Goal: Obtain resource: Download file/media

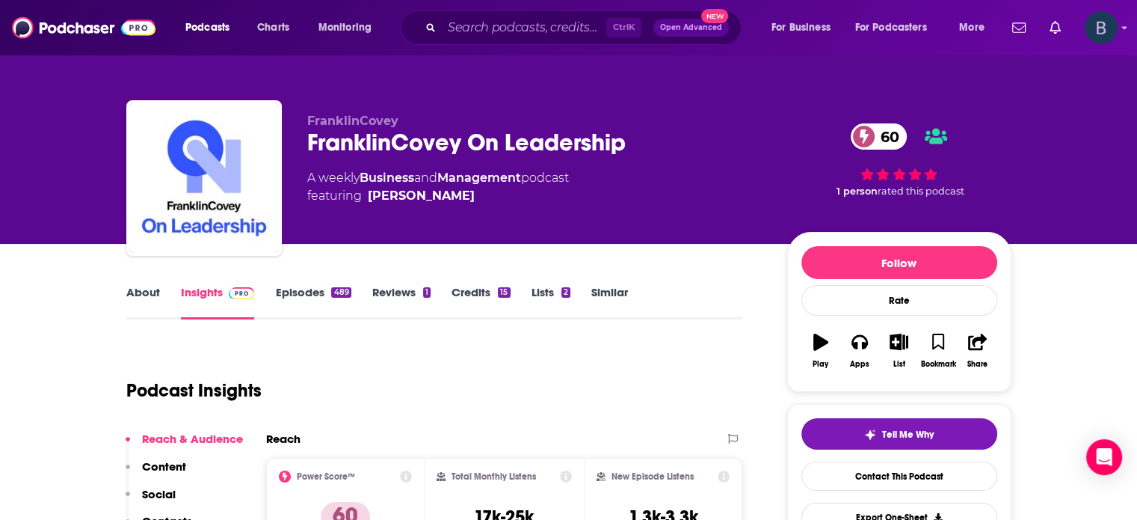
click at [1111, 33] on img "Logged in as betsy46033" at bounding box center [1101, 27] width 33 height 33
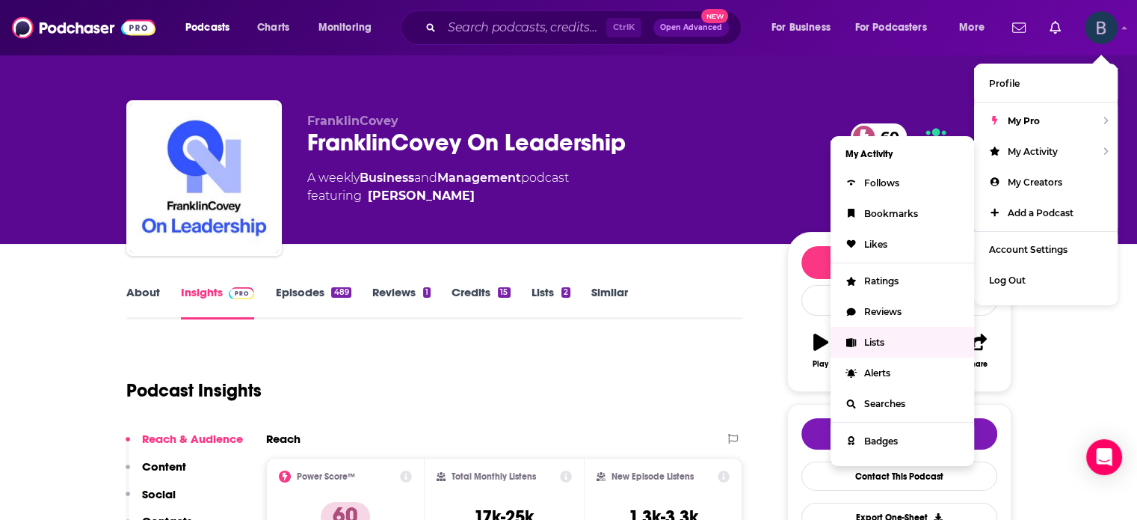
click at [866, 336] on link "Lists" at bounding box center [903, 342] width 144 height 31
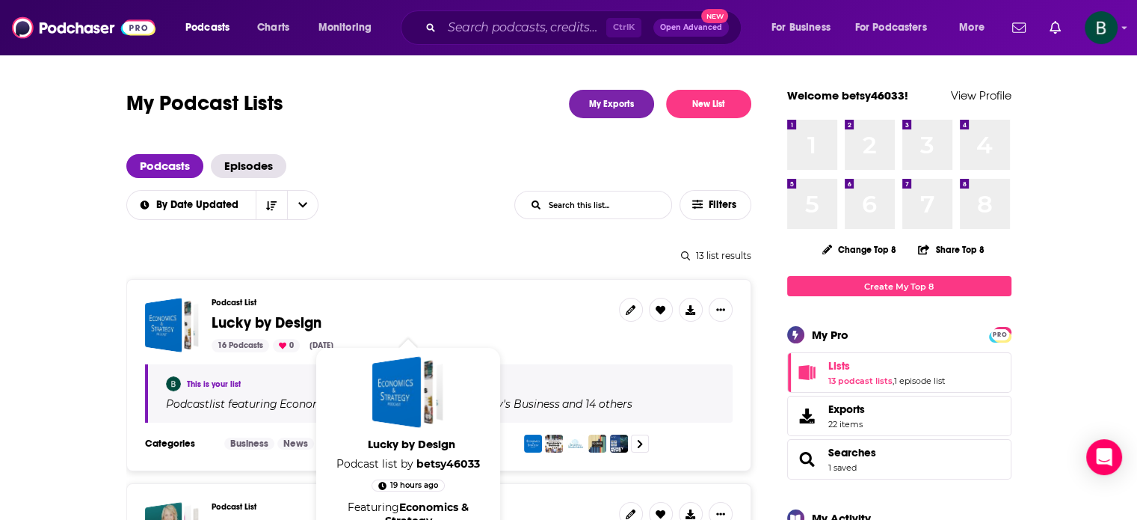
click at [234, 325] on span "Lucky by Design" at bounding box center [267, 322] width 110 height 19
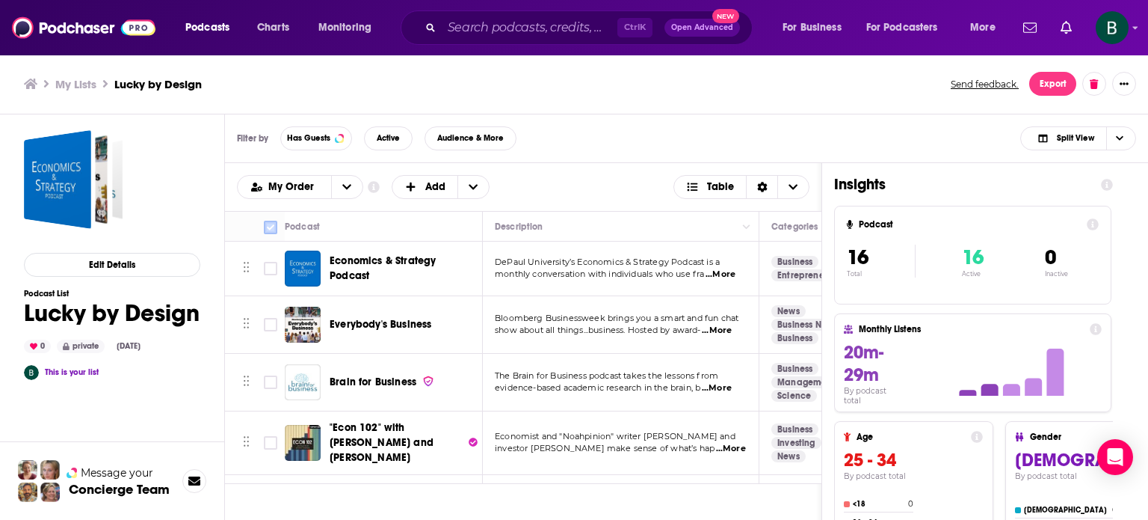
click at [269, 232] on input "Toggle select all" at bounding box center [270, 227] width 13 height 13
checkbox input "true"
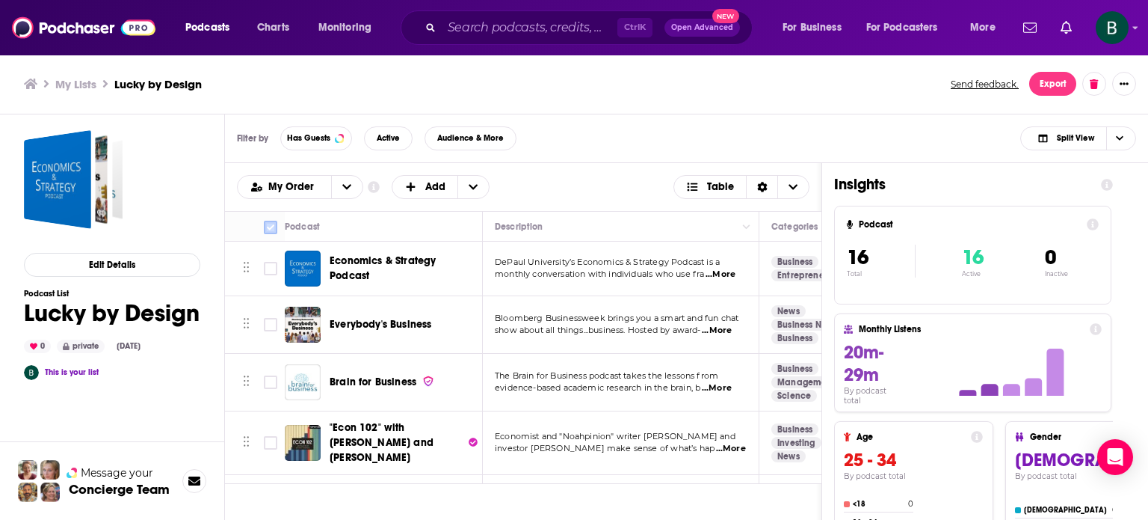
checkbox input "true"
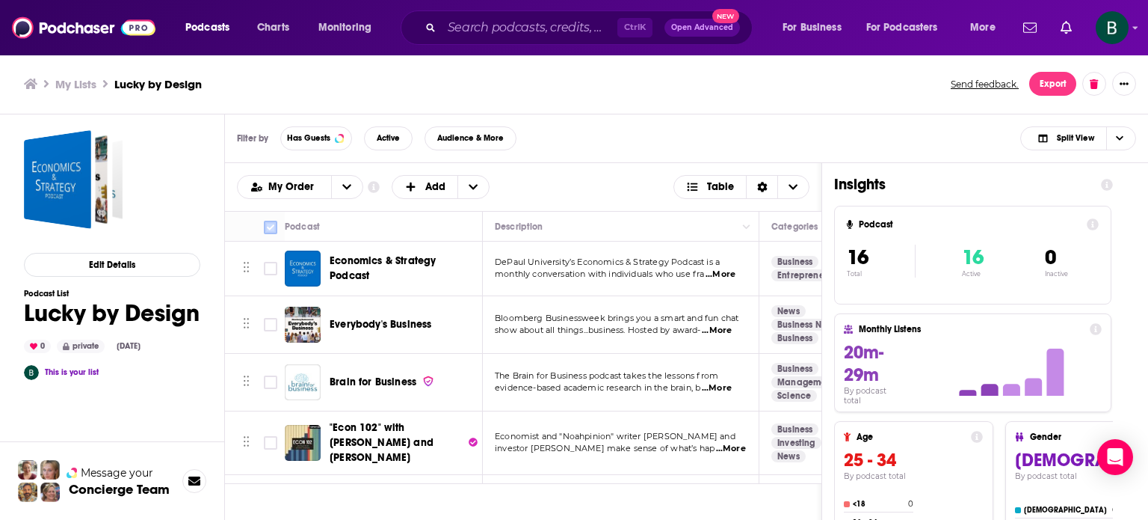
checkbox input "true"
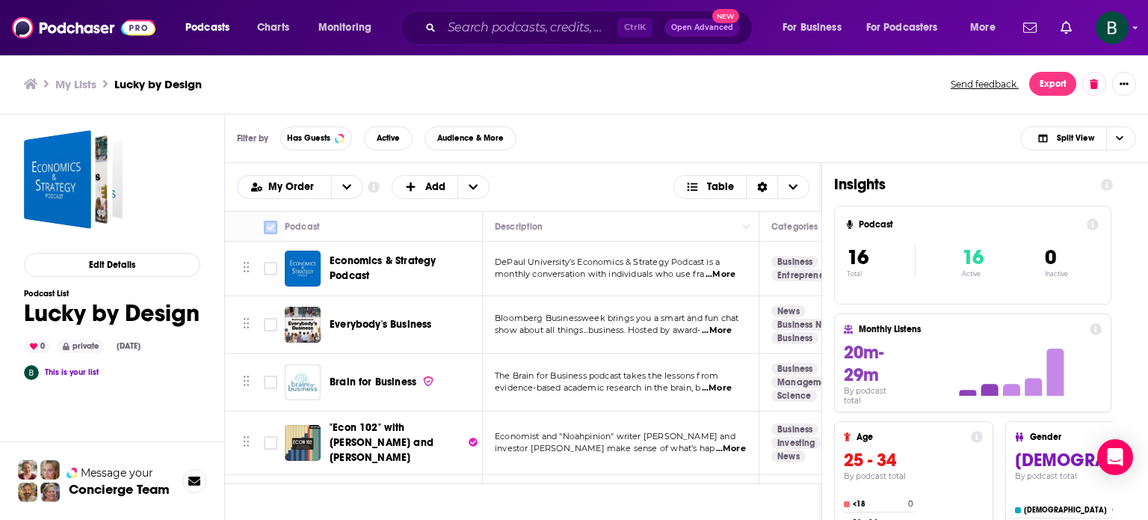
checkbox input "true"
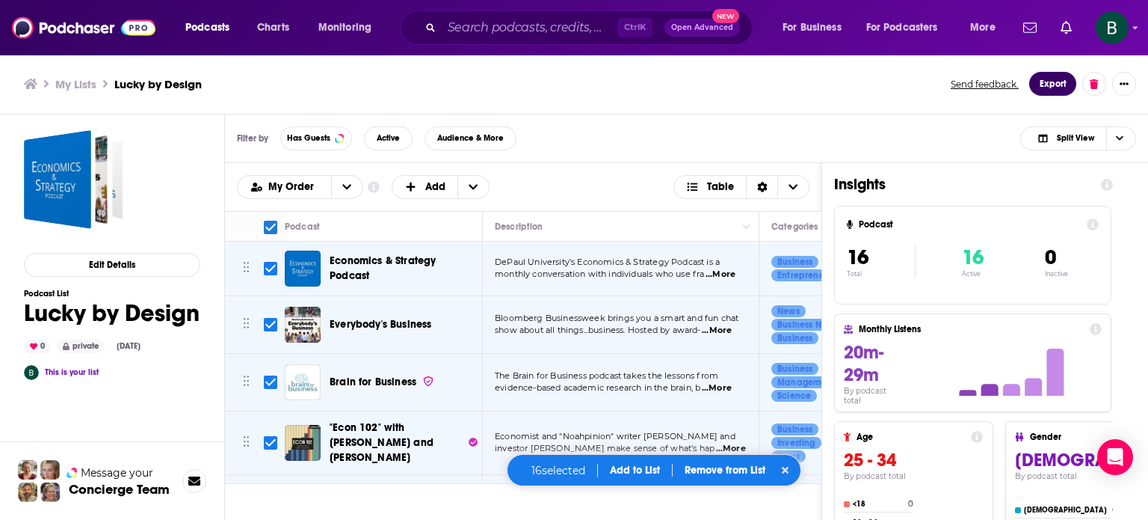
click at [1045, 80] on button "Export" at bounding box center [1052, 84] width 47 height 24
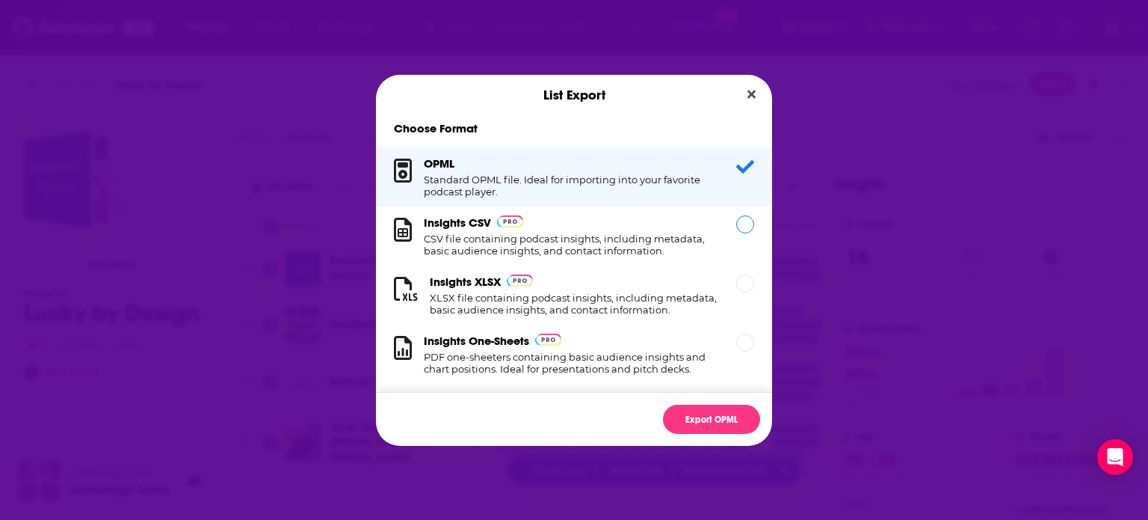
click at [628, 253] on h1 "CSV file containing podcast insights, including metadata, basic audience insigh…" at bounding box center [571, 244] width 295 height 24
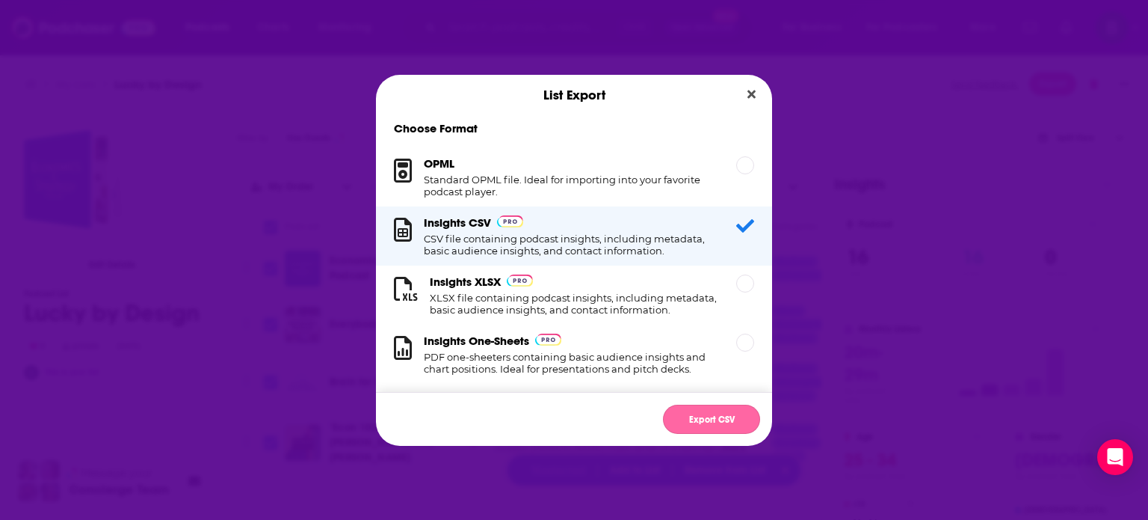
click at [684, 409] on button "Export CSV" at bounding box center [711, 418] width 97 height 29
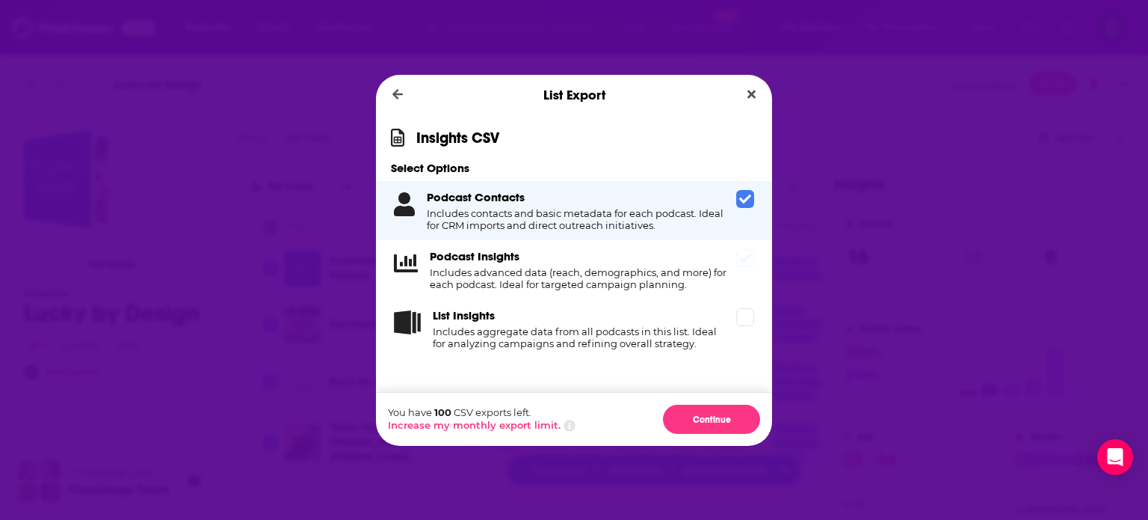
click at [674, 271] on h4 "Includes advanced data (reach, demographics, and more) for each podcast. Ideal …" at bounding box center [580, 278] width 301 height 24
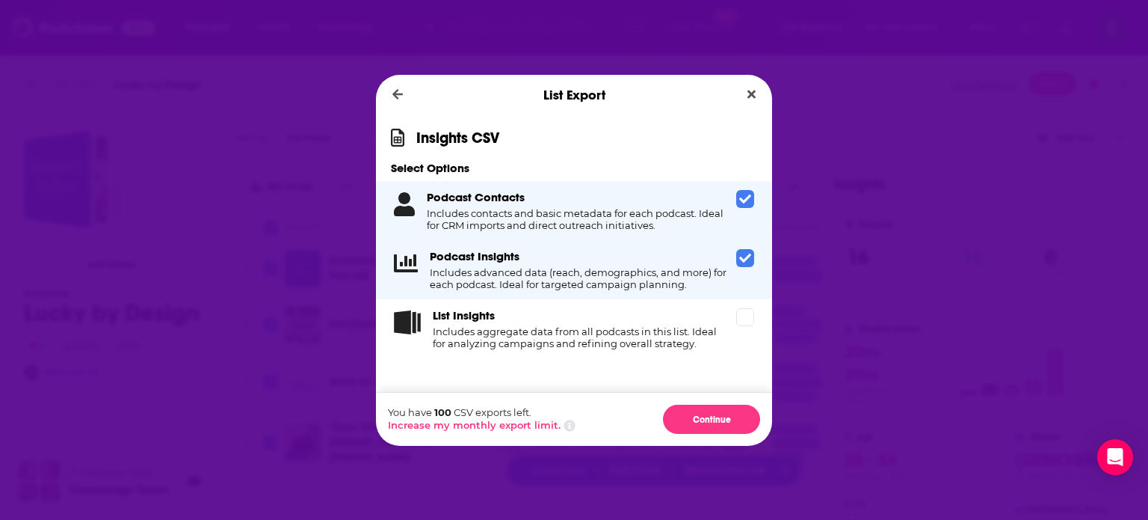
click at [663, 220] on h4 "Includes contacts and basic metadata for each podcast. Ideal for CRM imports an…" at bounding box center [579, 219] width 304 height 24
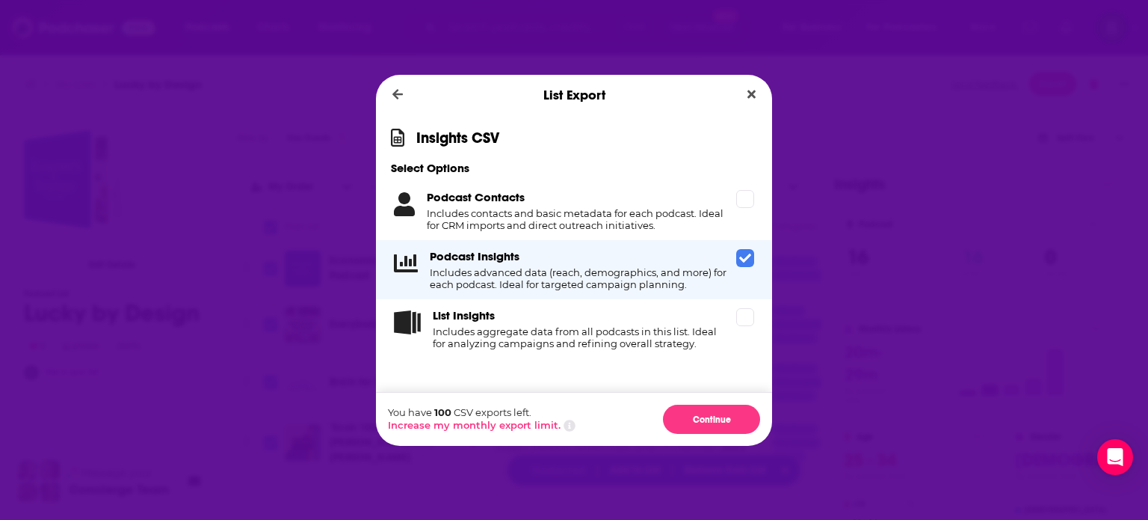
click at [745, 262] on icon "Dialog" at bounding box center [745, 257] width 12 height 9
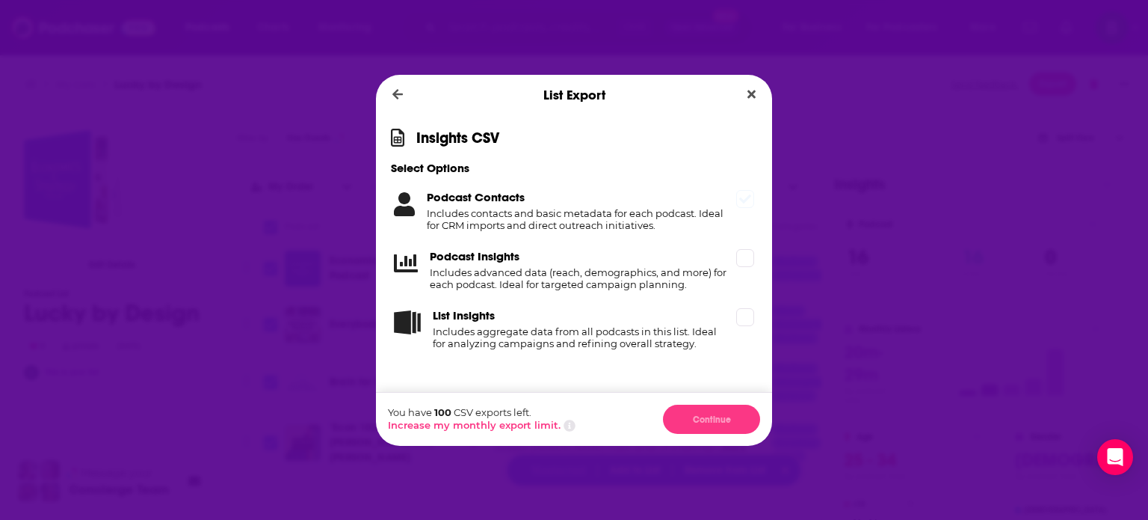
click at [667, 220] on h4 "Includes contacts and basic metadata for each podcast. Ideal for CRM imports an…" at bounding box center [579, 219] width 304 height 24
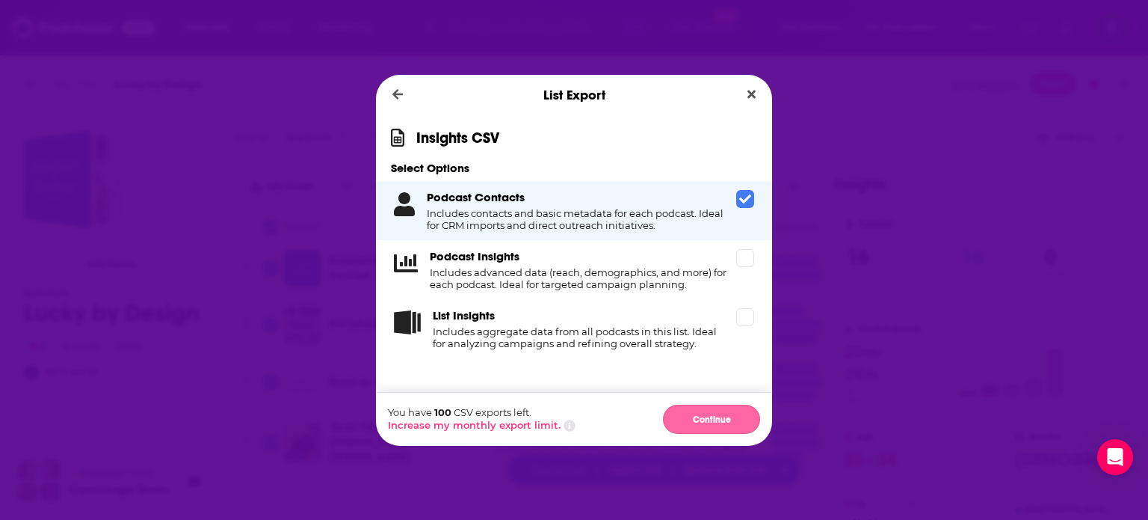
click at [691, 426] on button "Continue" at bounding box center [711, 418] width 97 height 29
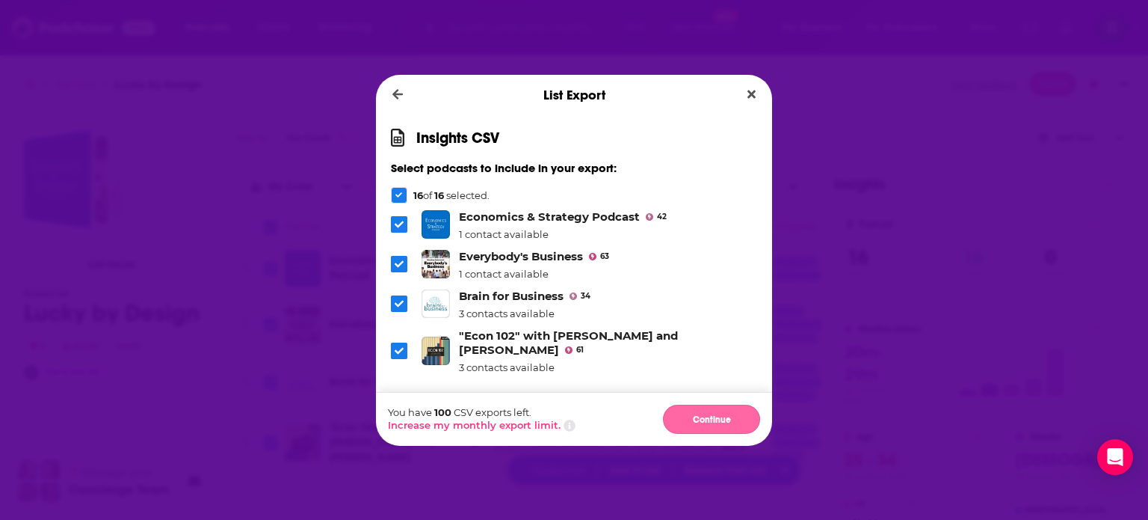
click at [694, 412] on button "Continue" at bounding box center [711, 418] width 97 height 29
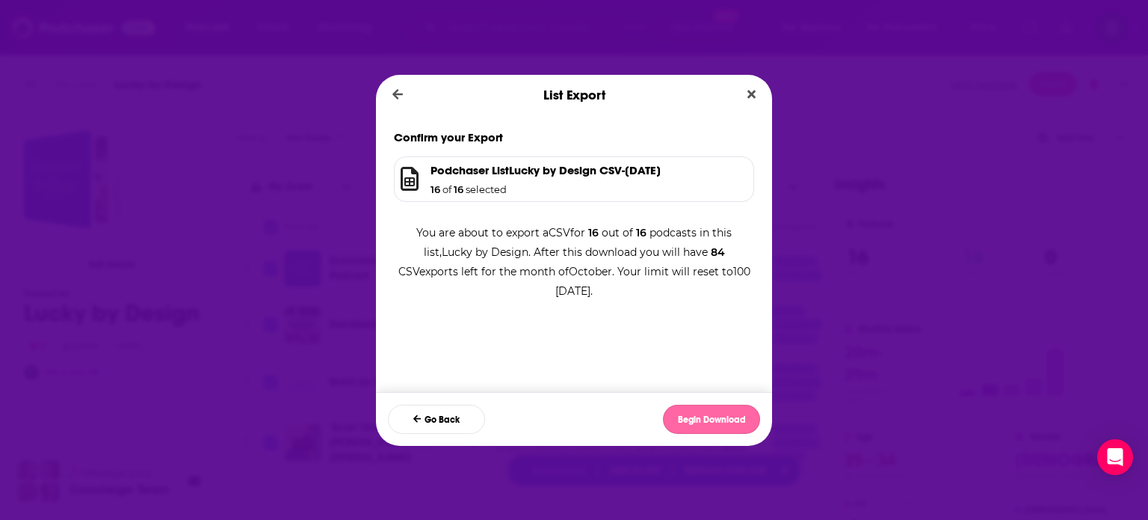
click at [736, 415] on button "Begin Download" at bounding box center [711, 418] width 97 height 29
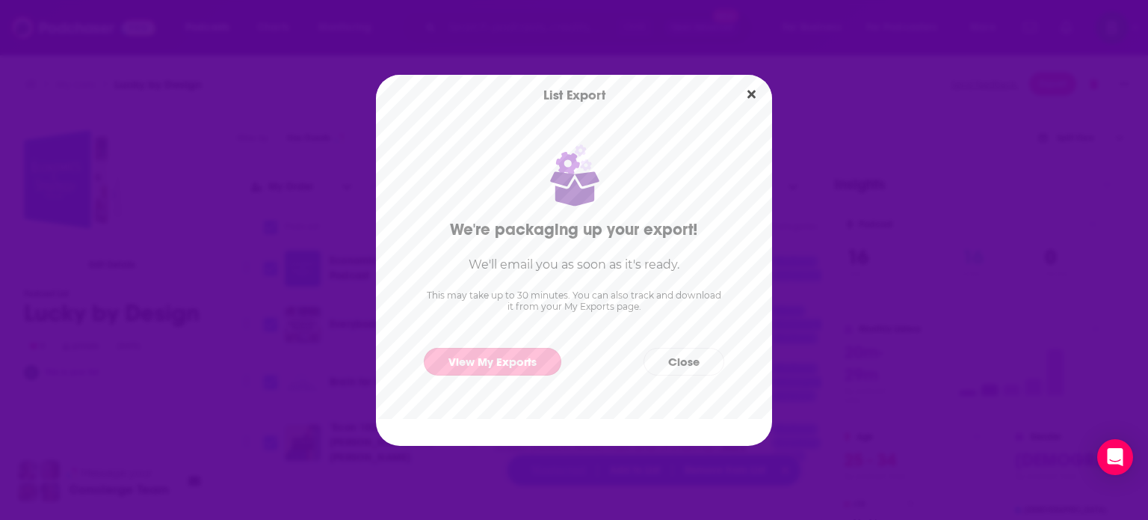
click at [496, 367] on link "View My Exports" at bounding box center [493, 362] width 138 height 28
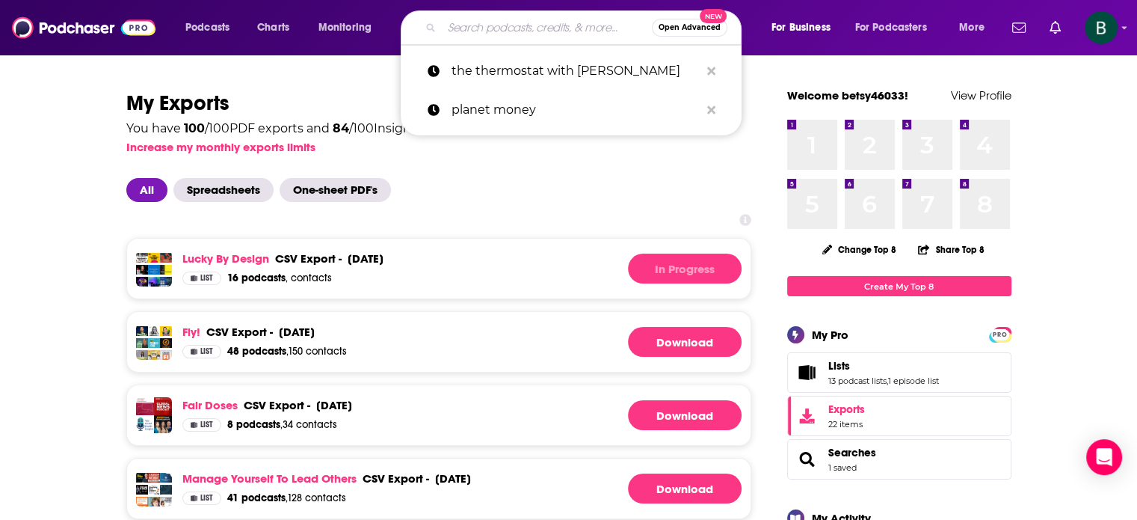
click at [493, 29] on input "Search podcasts, credits, & more..." at bounding box center [547, 28] width 210 height 24
paste input "CultureKit"
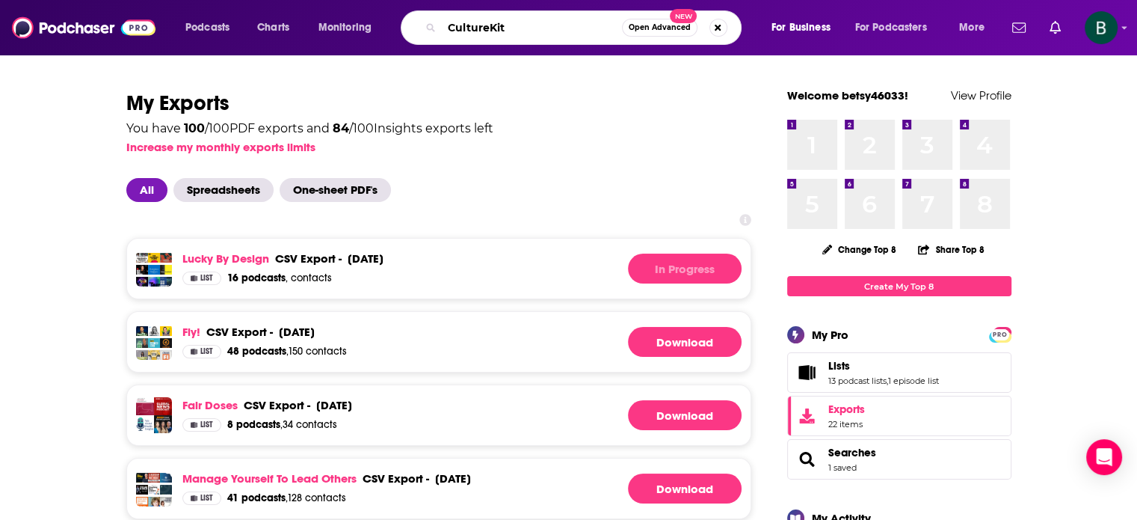
type input "CultureKit"
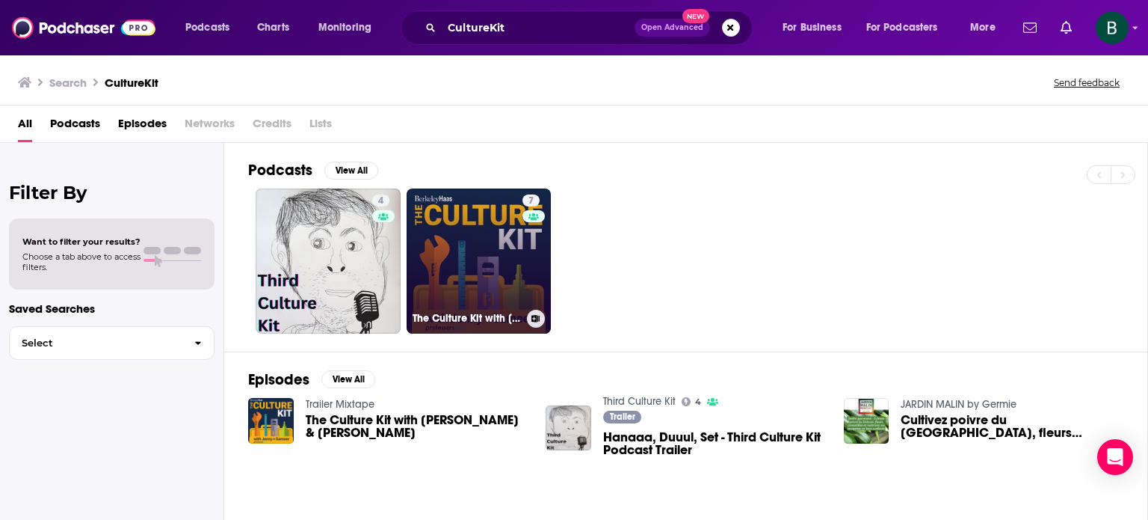
click at [478, 225] on link "7 The Culture Kit with [PERSON_NAME] & [PERSON_NAME]" at bounding box center [479, 260] width 145 height 145
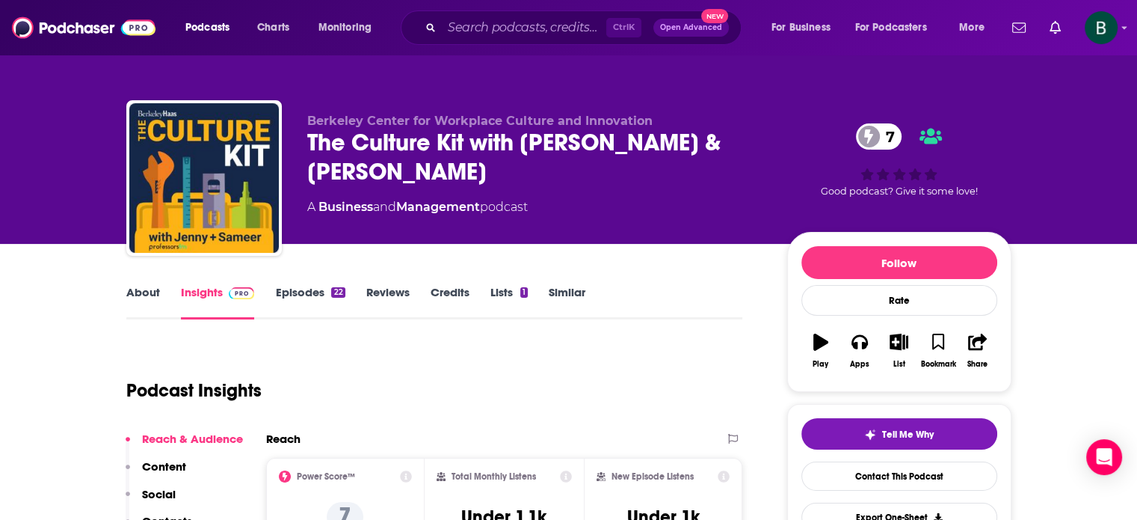
click at [147, 286] on link "About" at bounding box center [143, 302] width 34 height 34
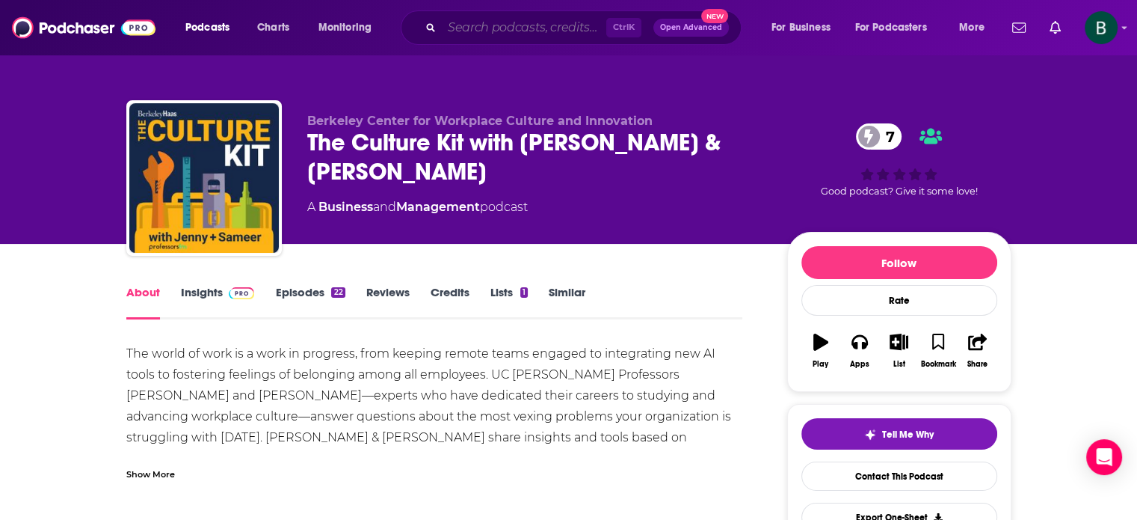
click at [534, 28] on input "Search podcasts, credits, & more..." at bounding box center [524, 28] width 164 height 24
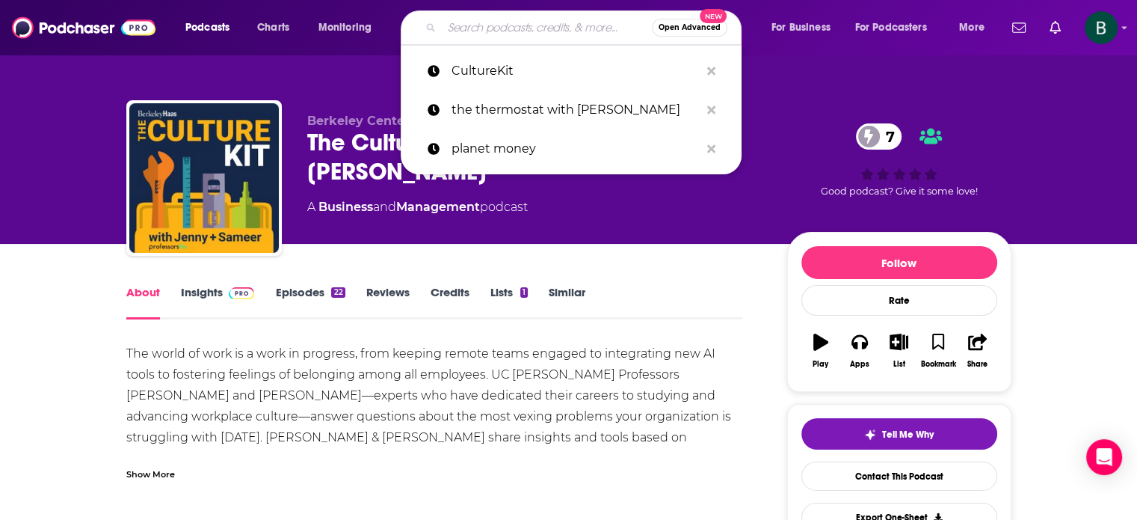
paste input "In the Room with [PERSON_NAME]"
type input "In the Room with [PERSON_NAME]"
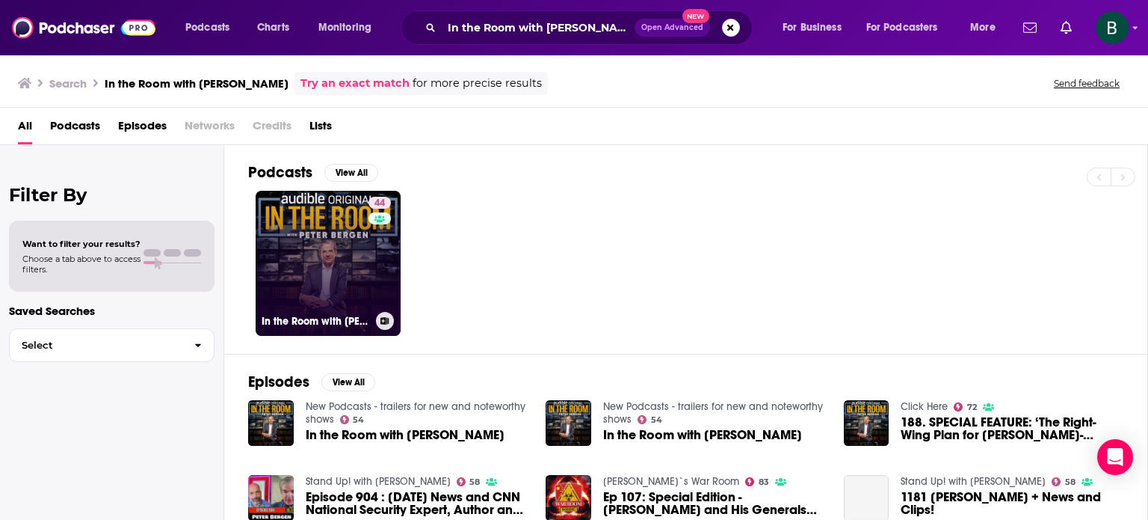
click at [319, 222] on link "44 In the Room with [PERSON_NAME]" at bounding box center [328, 263] width 145 height 145
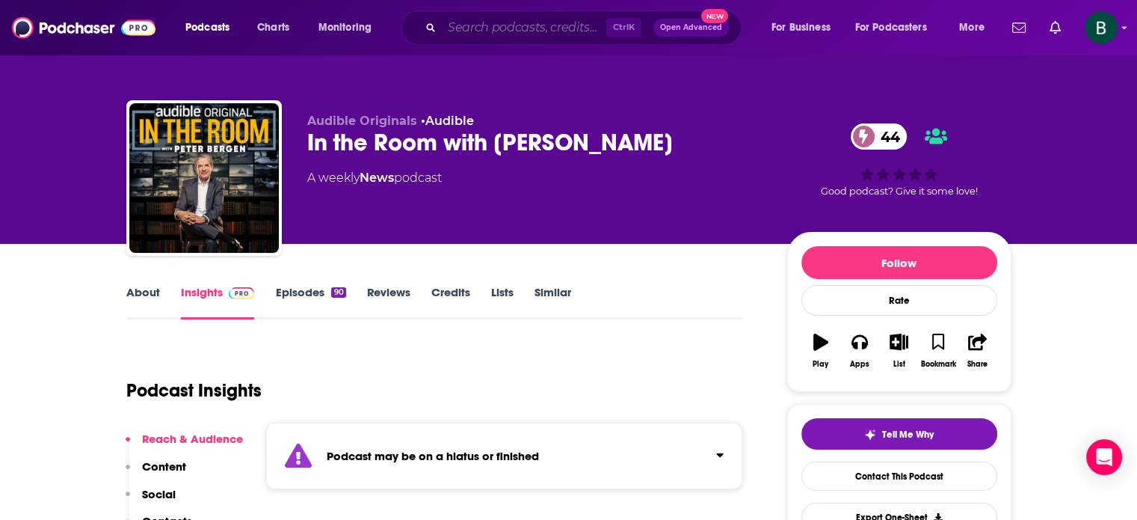
click at [490, 29] on input "Search podcasts, credits, & more..." at bounding box center [524, 28] width 164 height 24
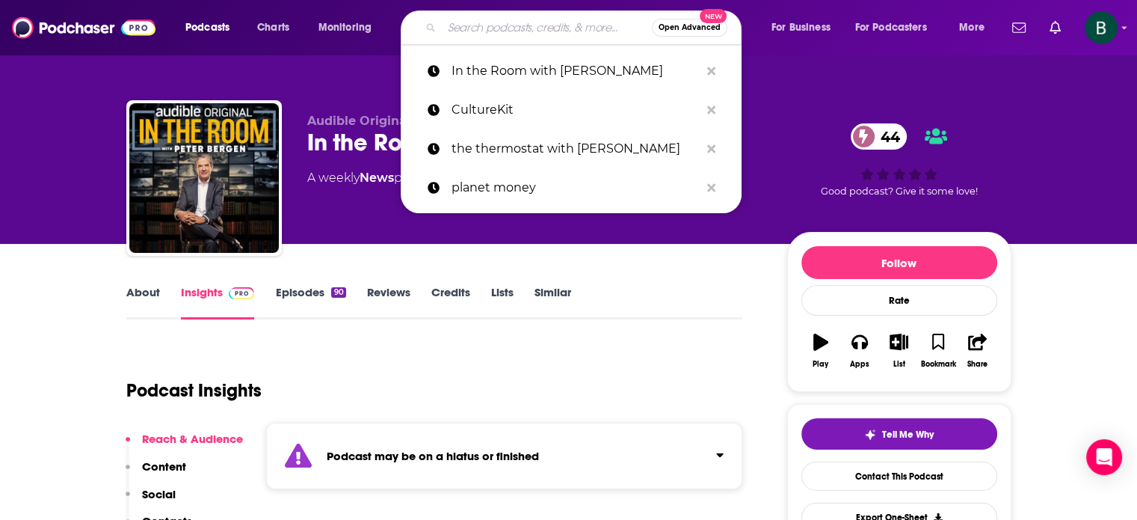
paste input "The Way I Heard It"
type input "The Way I Heard It"
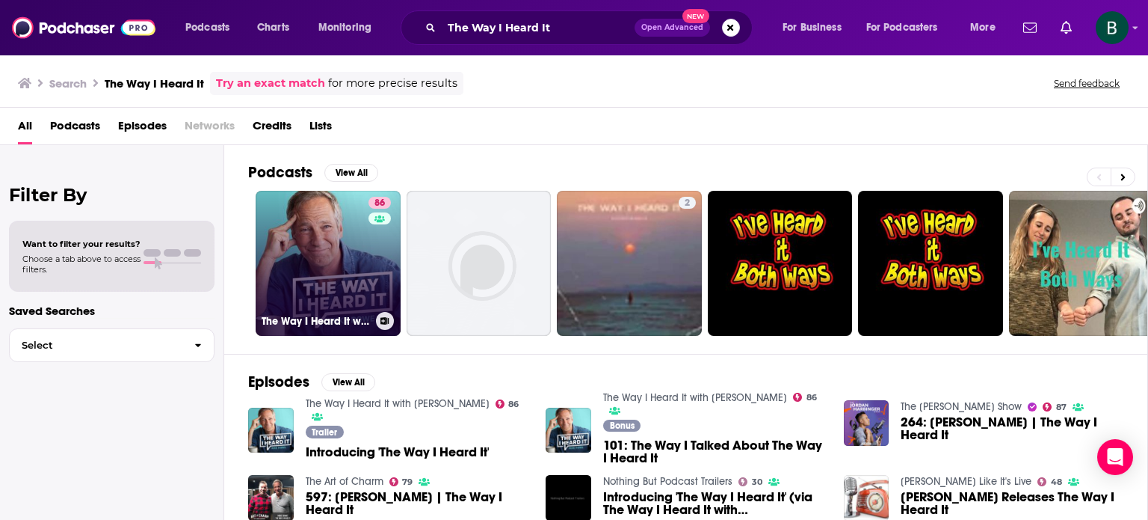
click at [318, 241] on link "86 The Way I Heard It with [PERSON_NAME]" at bounding box center [328, 263] width 145 height 145
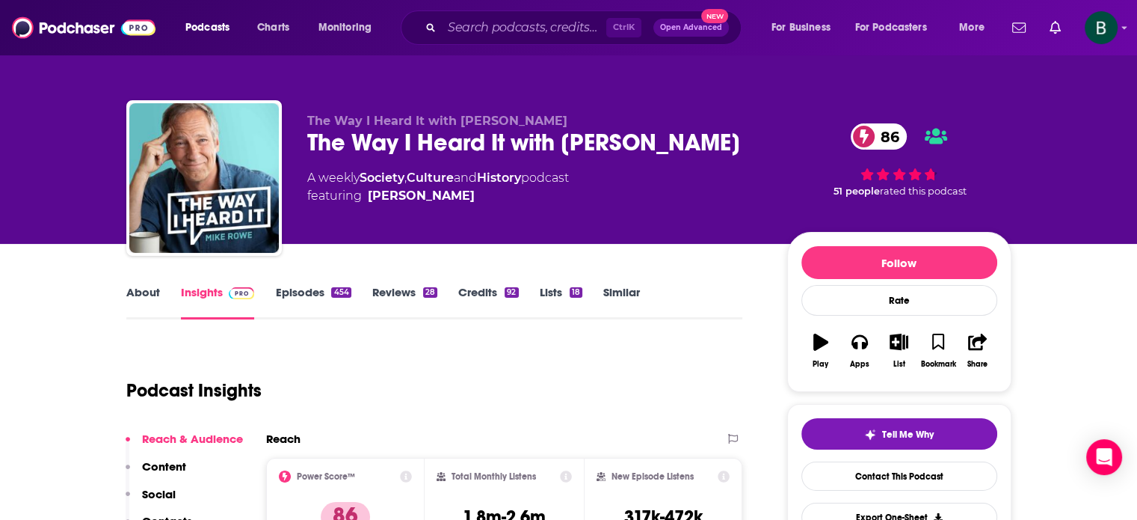
click at [130, 298] on link "About" at bounding box center [143, 302] width 34 height 34
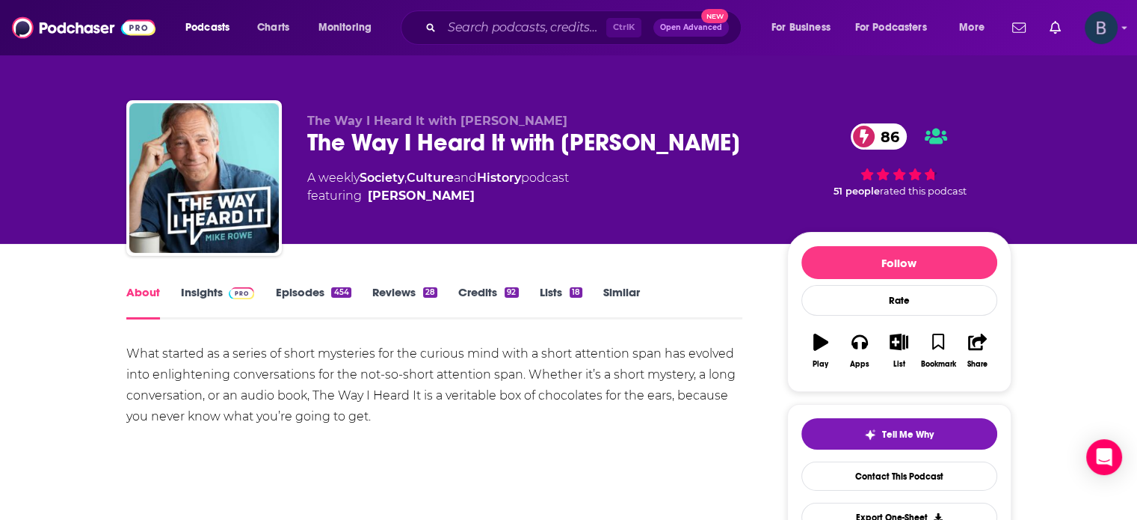
click at [1095, 31] on img "Logged in as betsy46033" at bounding box center [1101, 27] width 33 height 33
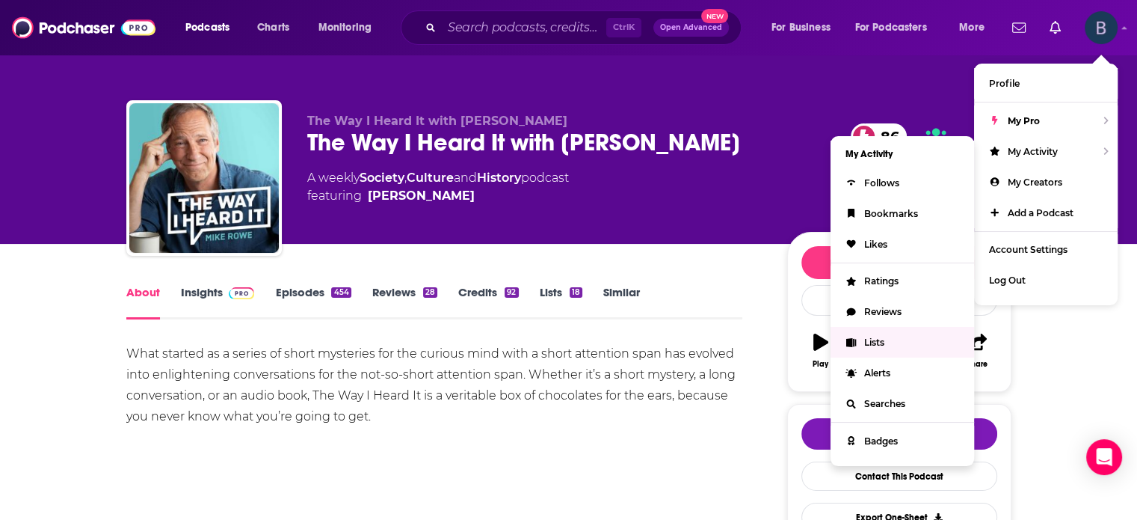
click at [872, 344] on span "Lists" at bounding box center [874, 341] width 20 height 11
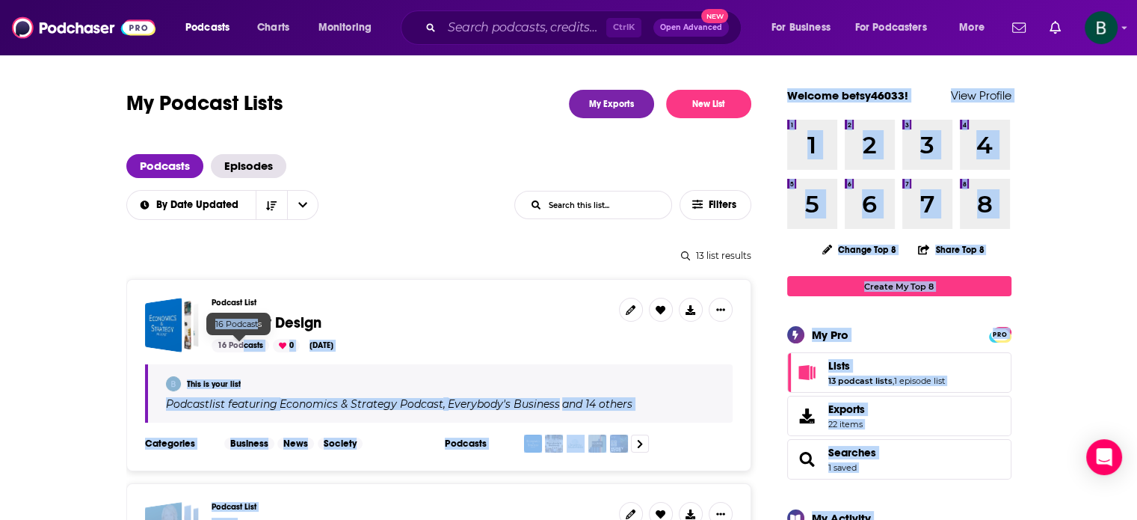
drag, startPoint x: 242, startPoint y: 337, endPoint x: 266, endPoint y: 324, distance: 27.1
click at [265, 324] on div "Podcast List Lucky by Design 16 Podcasts 0 [DATE]" at bounding box center [409, 325] width 395 height 55
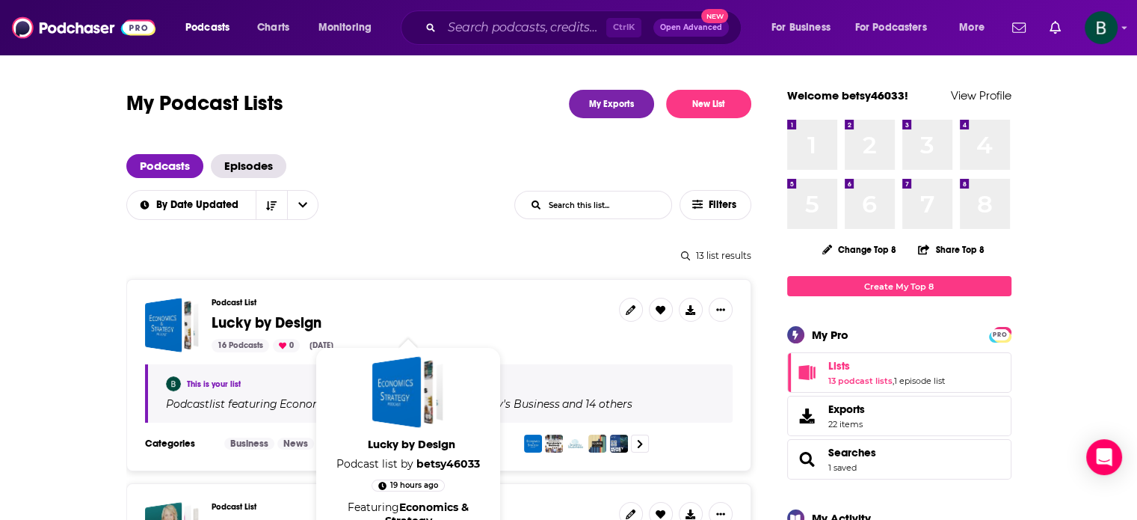
click at [304, 322] on span "Lucky by Design" at bounding box center [267, 322] width 110 height 19
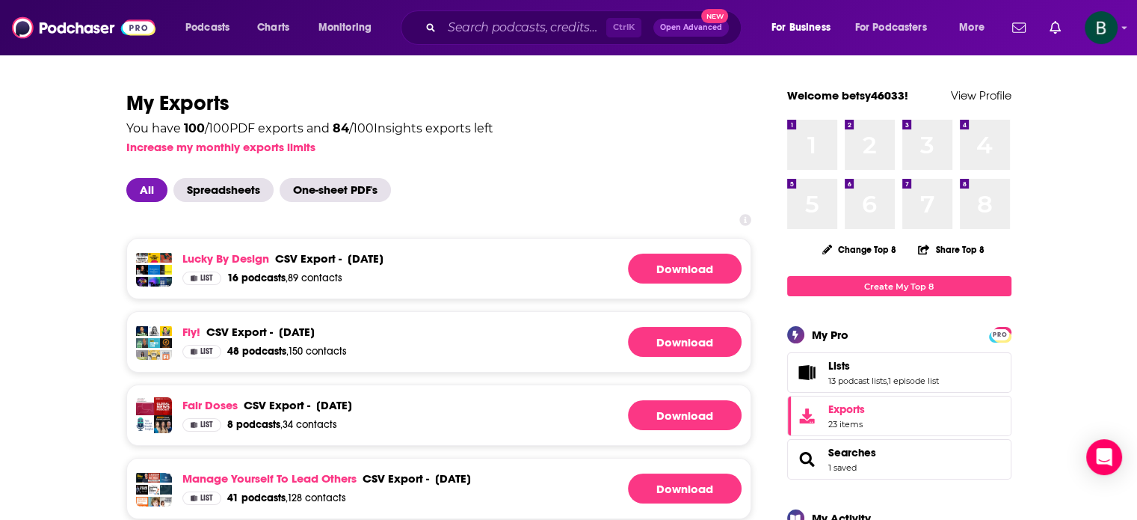
click at [683, 268] on link "Download" at bounding box center [685, 268] width 114 height 30
click at [553, 18] on input "Search podcasts, credits, & more..." at bounding box center [524, 28] width 164 height 24
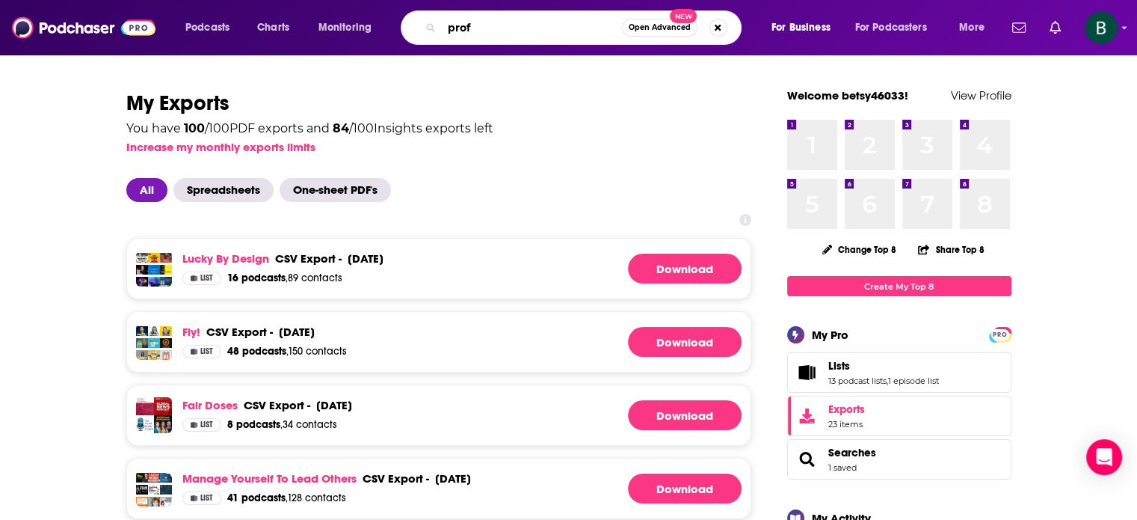
type input "prof g"
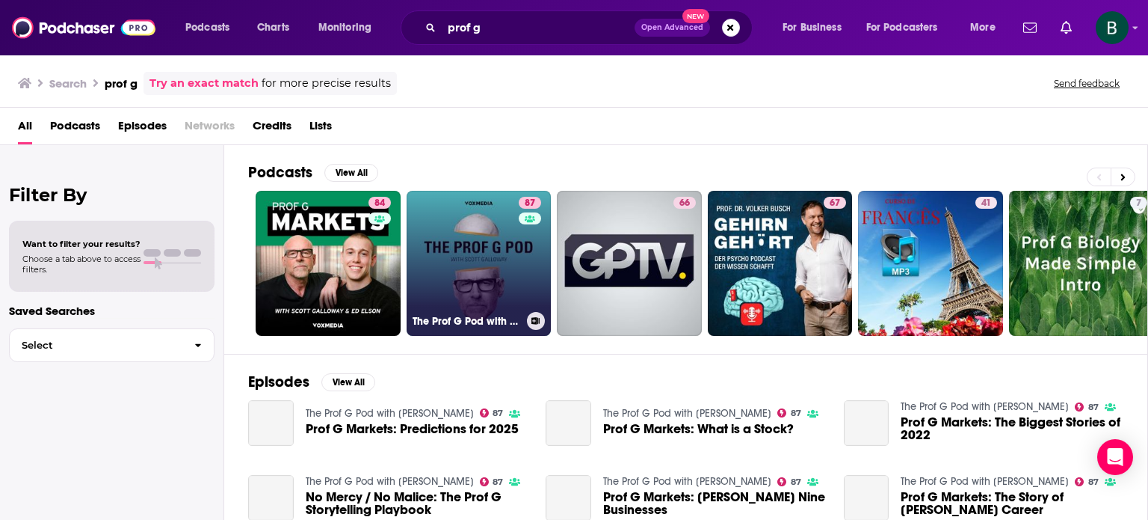
click at [478, 247] on link "87 The Prof G Pod with Scott Galloway" at bounding box center [479, 263] width 145 height 145
